Goal: Task Accomplishment & Management: Manage account settings

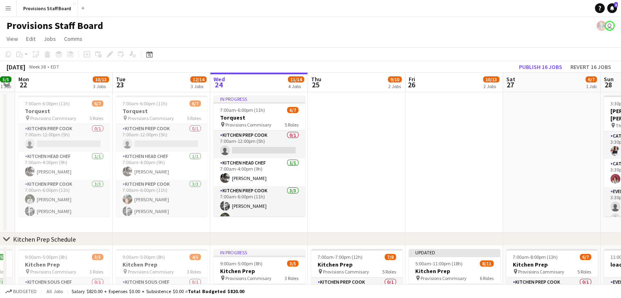
scroll to position [2, 0]
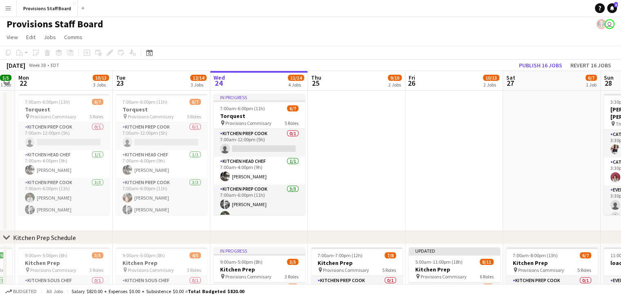
drag, startPoint x: 355, startPoint y: 104, endPoint x: 350, endPoint y: 190, distance: 85.9
click at [350, 190] on app-date-cell at bounding box center [357, 161] width 98 height 141
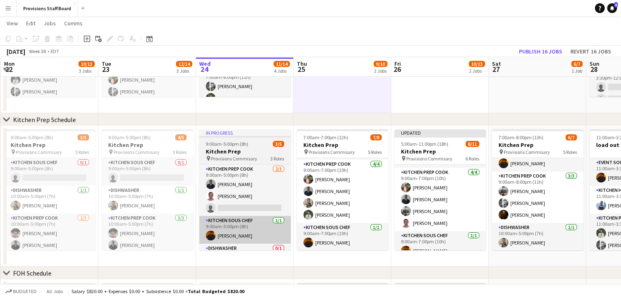
scroll to position [119, 0]
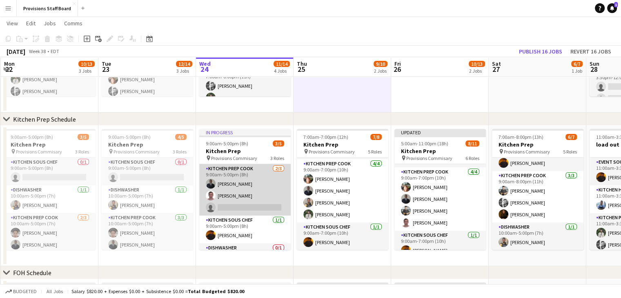
click at [230, 173] on app-card-role "Kitchen Prep Cook [DATE] 9:00am-5:00pm (8h) [PERSON_NAME] Yevhenii [PERSON_NAME…" at bounding box center [245, 189] width 92 height 51
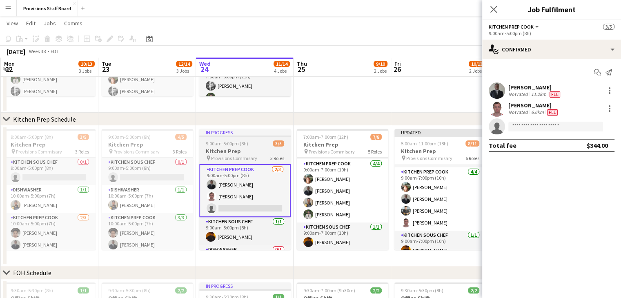
click at [239, 146] on span "9:00am-5:00pm (8h)" at bounding box center [227, 144] width 42 height 6
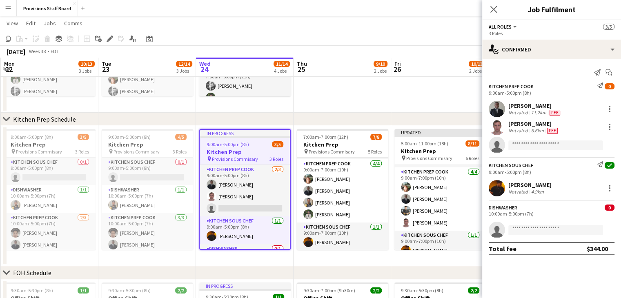
click at [235, 150] on h3 "Kitchen Prep" at bounding box center [245, 151] width 90 height 7
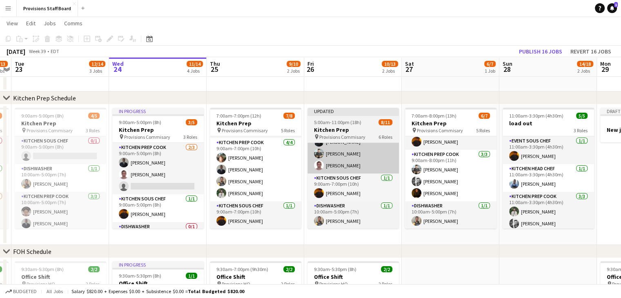
scroll to position [0, 379]
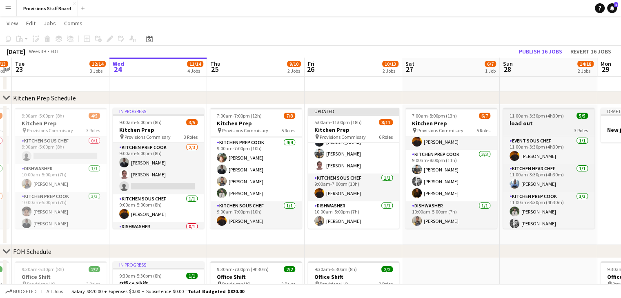
click at [521, 131] on div "3 Roles" at bounding box center [549, 130] width 92 height 7
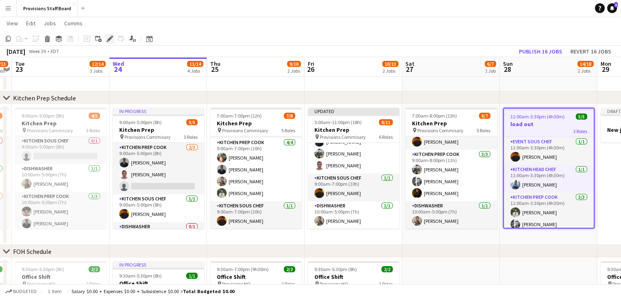
click at [109, 38] on icon "Edit" at bounding box center [110, 39] width 7 height 7
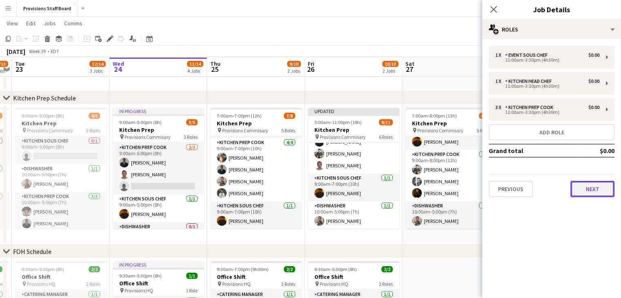
click at [584, 188] on button "Next" at bounding box center [593, 189] width 44 height 16
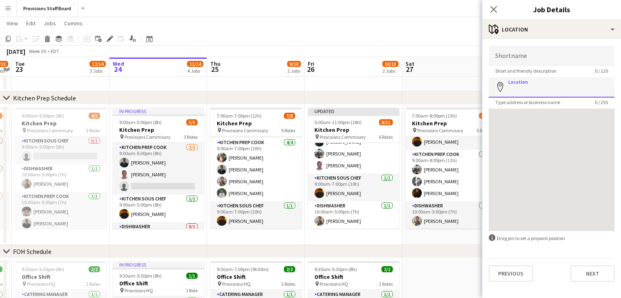
click at [550, 91] on input "Location" at bounding box center [552, 87] width 126 height 20
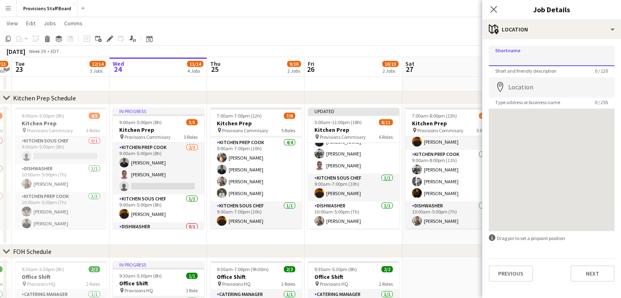
click at [530, 58] on input "Shortname" at bounding box center [552, 56] width 126 height 20
type input "**********"
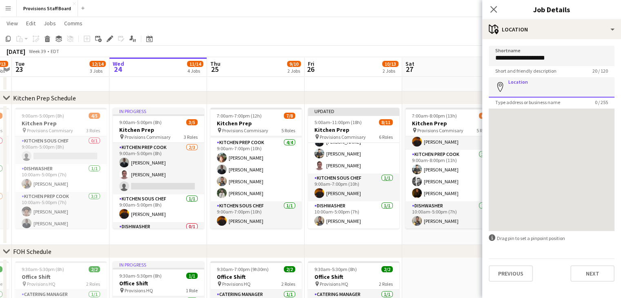
click at [534, 92] on input "Location" at bounding box center [552, 87] width 126 height 20
type input "**********"
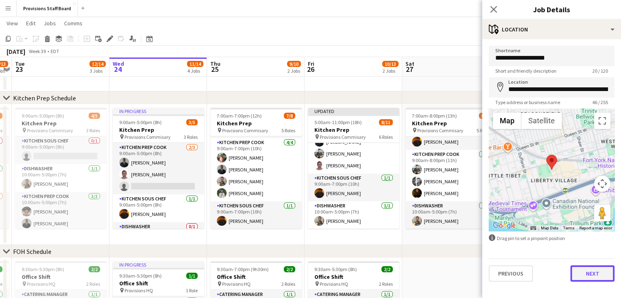
click at [590, 275] on button "Next" at bounding box center [593, 274] width 44 height 16
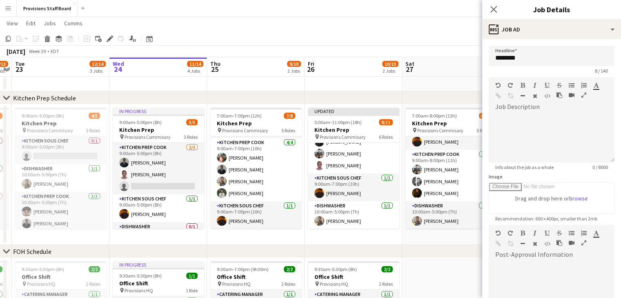
click at [380, 40] on app-toolbar "Copy Paste Paste Ctrl+V Paste with crew Ctrl+Shift+V Paste linked Job [GEOGRAPH…" at bounding box center [310, 39] width 621 height 14
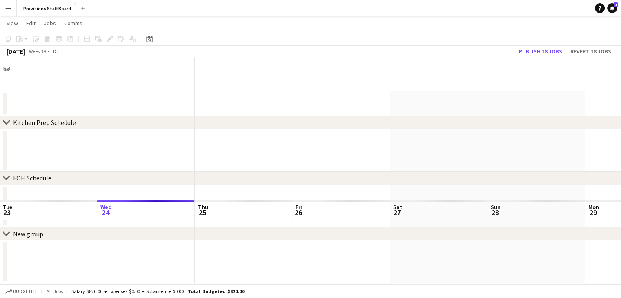
scroll to position [0, 0]
